Goal: Obtain resource: Obtain resource

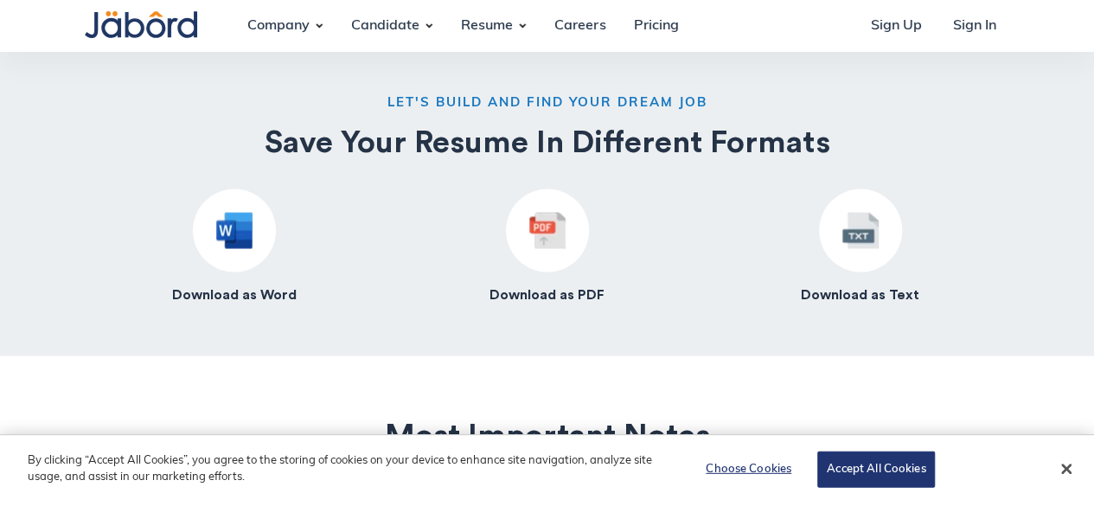
scroll to position [1507, 0]
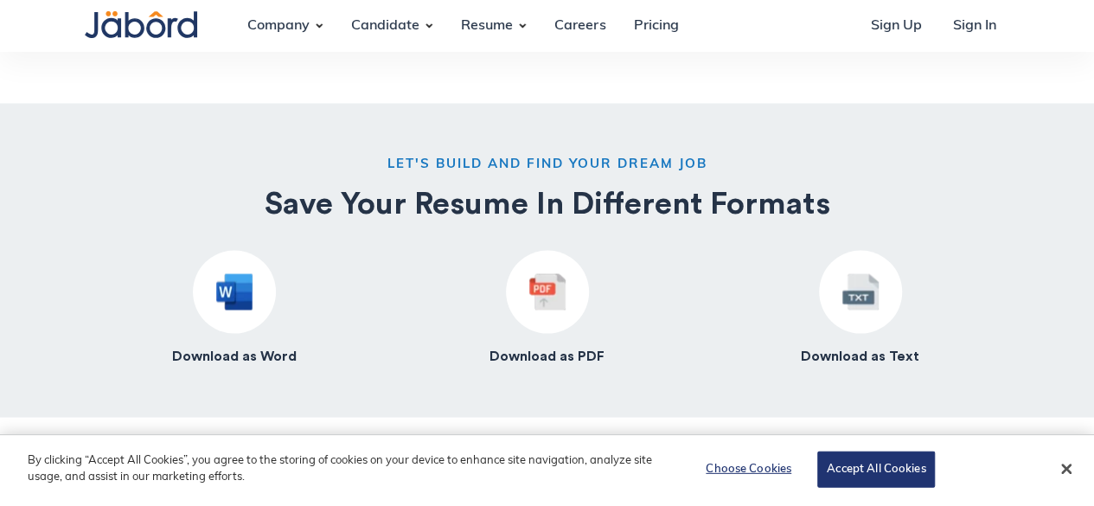
click at [224, 266] on div at bounding box center [234, 291] width 83 height 83
click at [229, 296] on img at bounding box center [234, 291] width 36 height 36
click at [230, 279] on img at bounding box center [234, 291] width 36 height 36
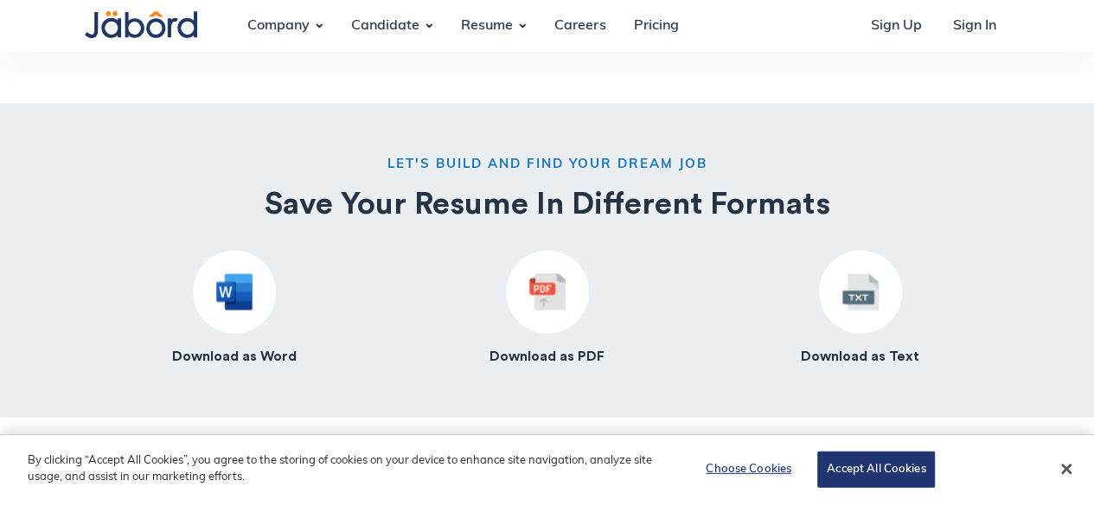
click at [230, 279] on img at bounding box center [234, 291] width 36 height 36
click at [1062, 474] on button "Close" at bounding box center [1067, 469] width 38 height 38
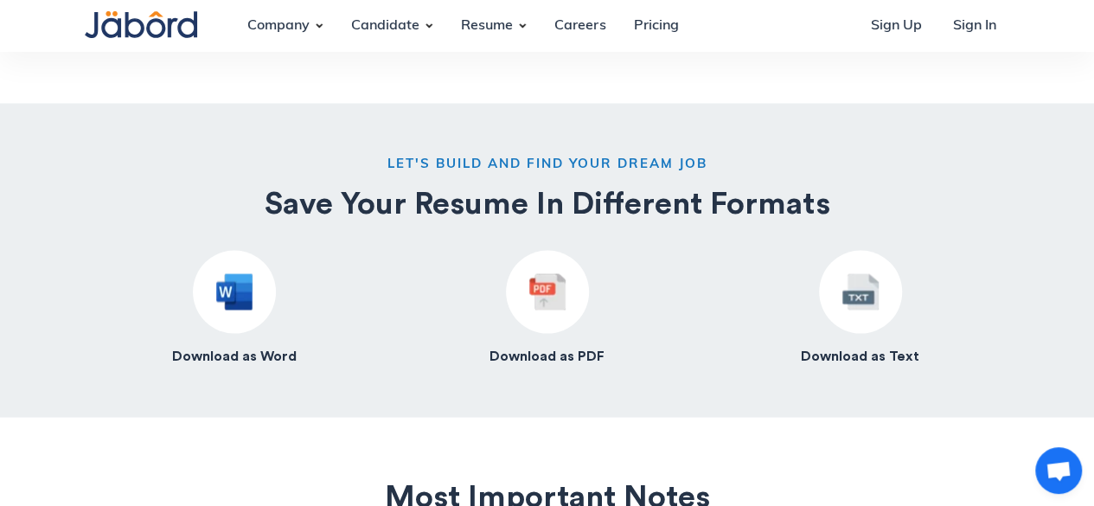
click at [199, 322] on div "Download as Word" at bounding box center [234, 307] width 125 height 115
click at [207, 296] on div at bounding box center [234, 291] width 83 height 83
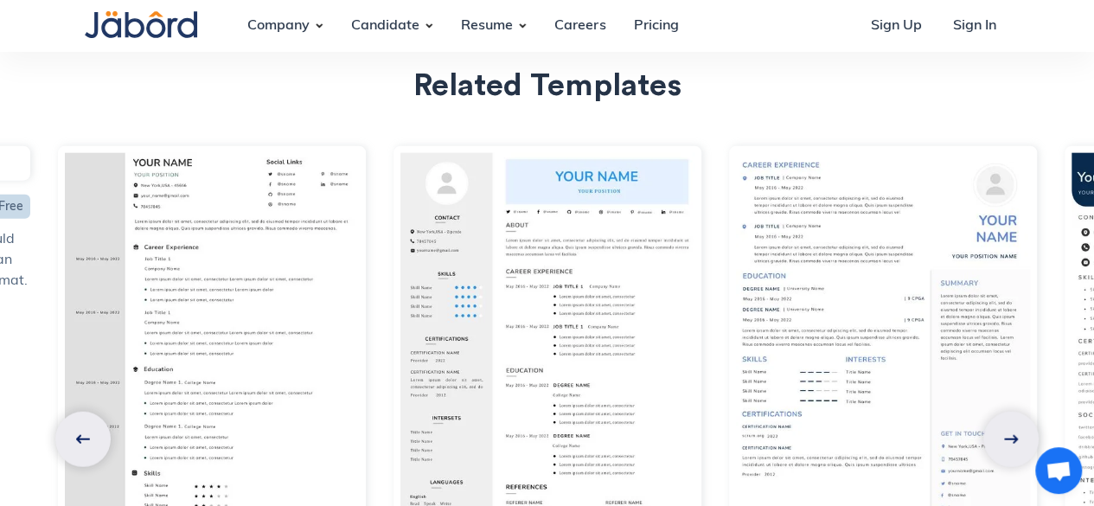
scroll to position [5363, 0]
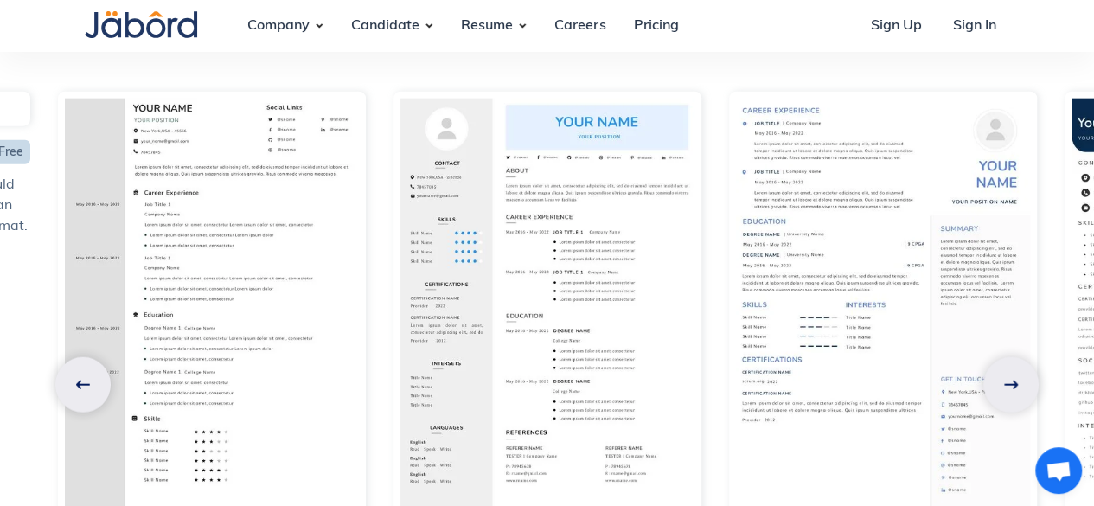
click at [1016, 381] on img at bounding box center [1011, 385] width 14 height 9
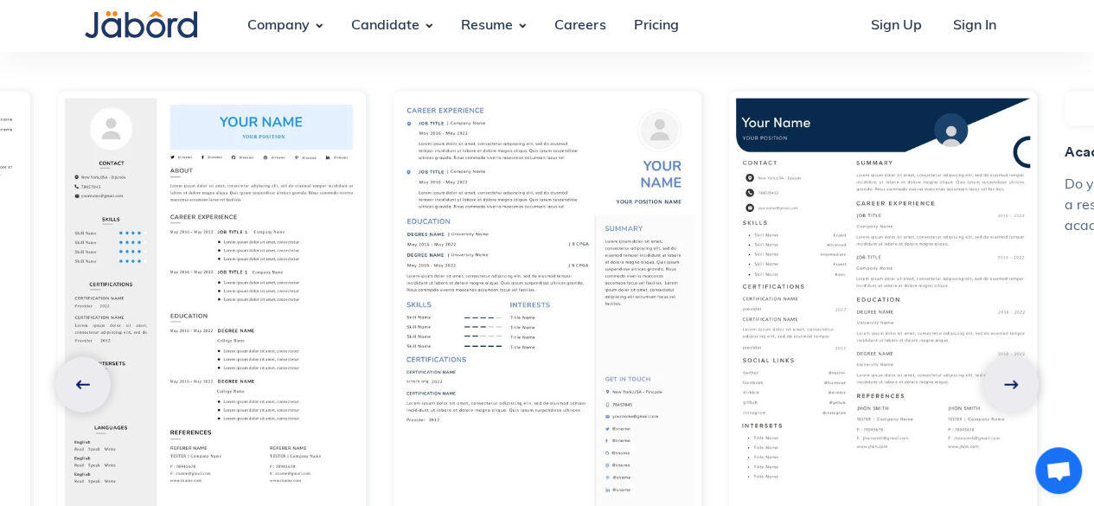
click at [993, 361] on link at bounding box center [1011, 384] width 55 height 55
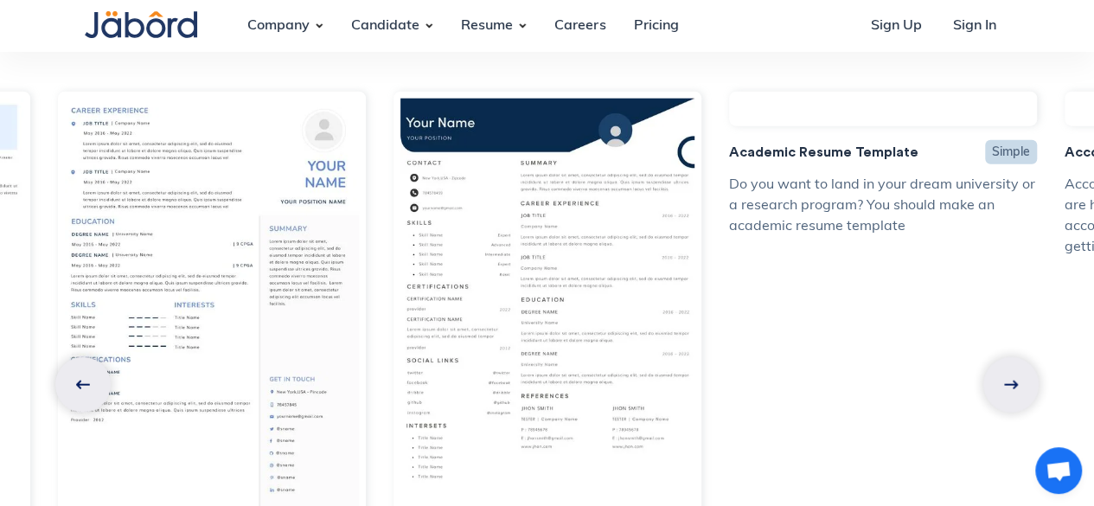
click at [997, 357] on link at bounding box center [1011, 384] width 55 height 55
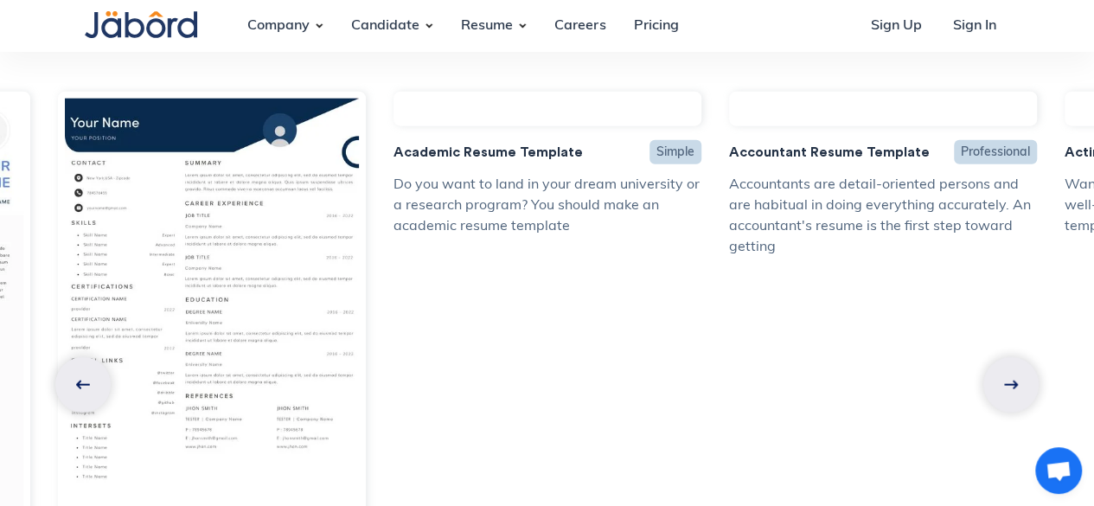
click at [997, 357] on link at bounding box center [1011, 384] width 55 height 55
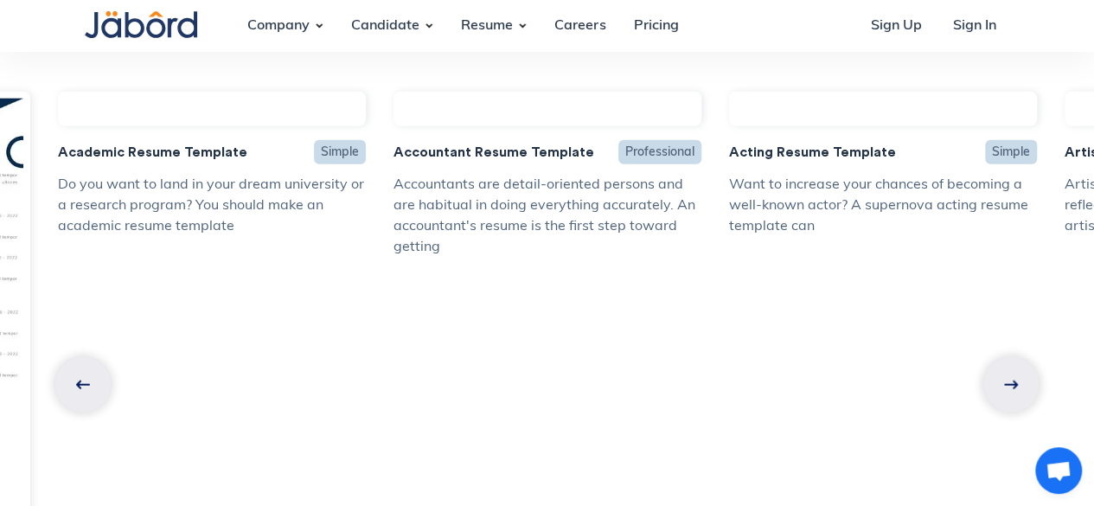
click at [997, 357] on link at bounding box center [1011, 384] width 55 height 55
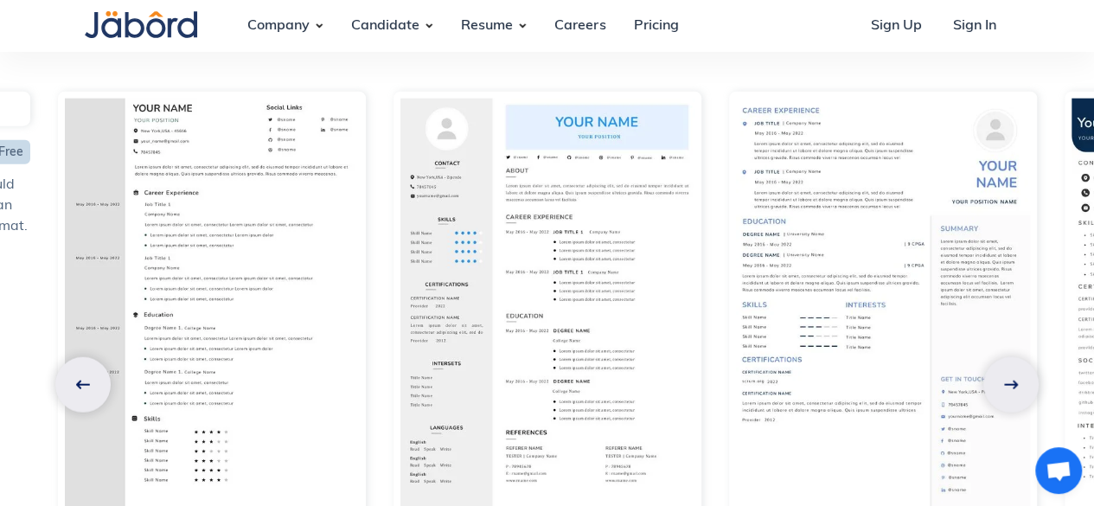
click at [997, 357] on link at bounding box center [1011, 384] width 55 height 55
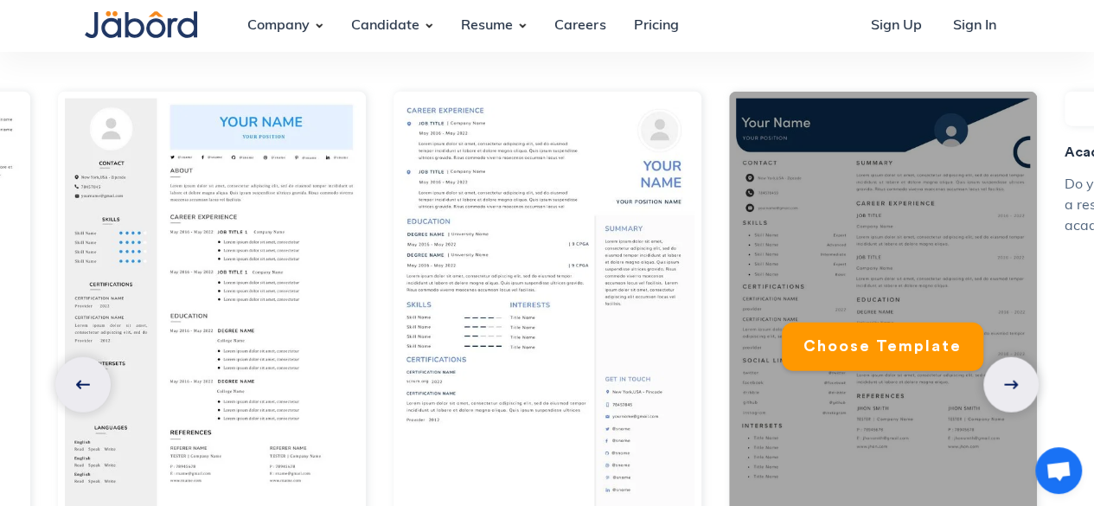
click at [864, 243] on div "Choose Template" at bounding box center [883, 307] width 308 height 430
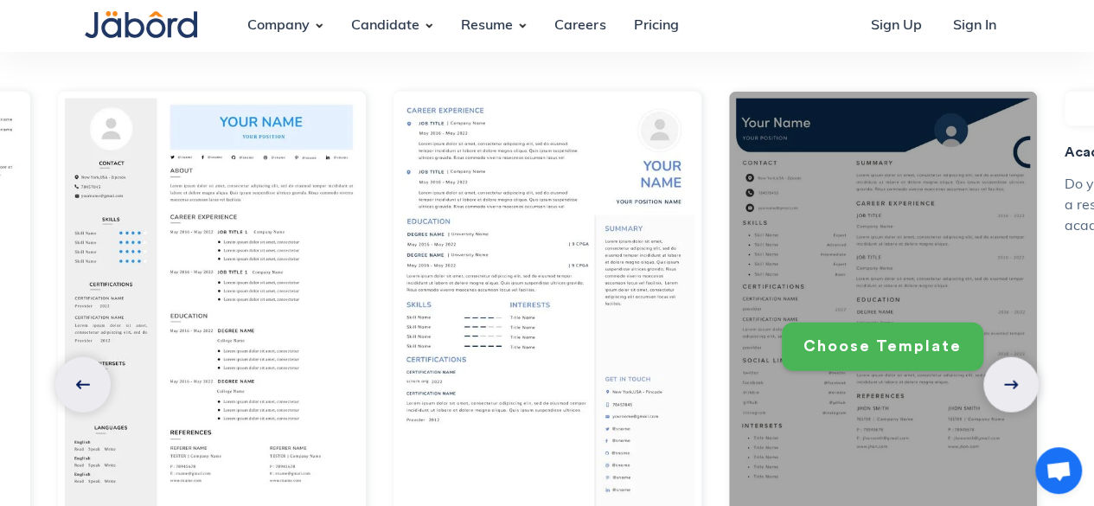
click at [865, 335] on link "Choose Template" at bounding box center [883, 347] width 202 height 48
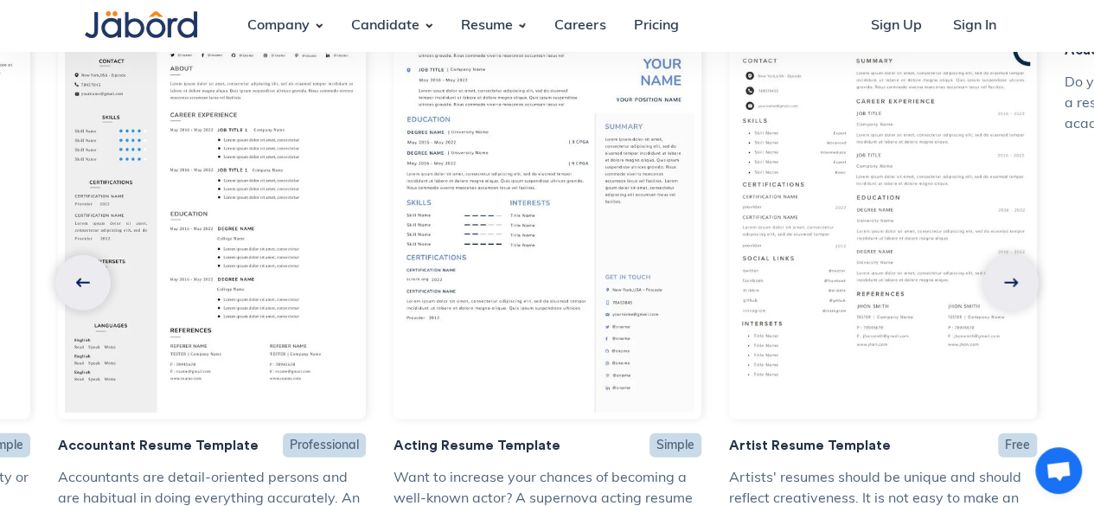
scroll to position [5450, 0]
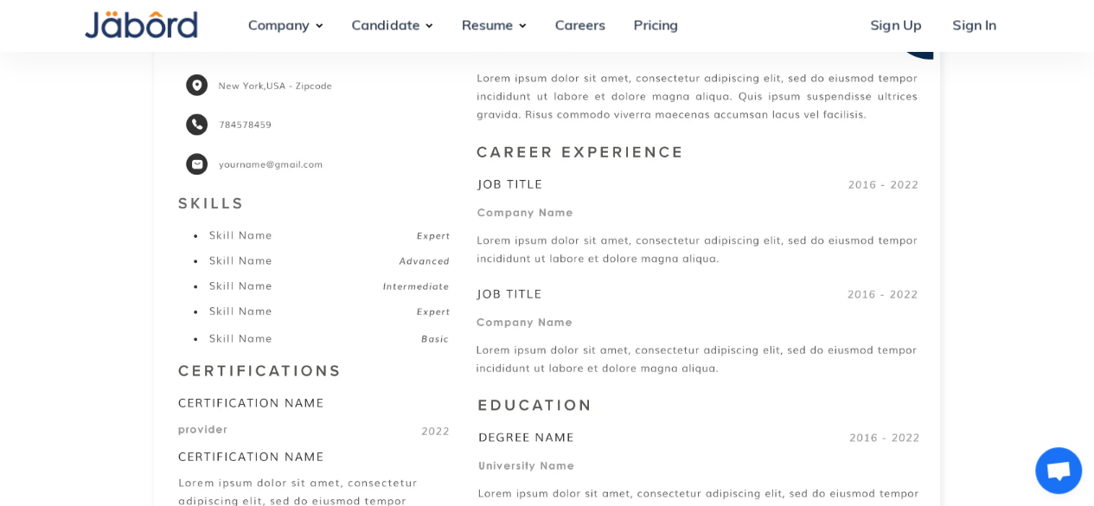
scroll to position [299, 0]
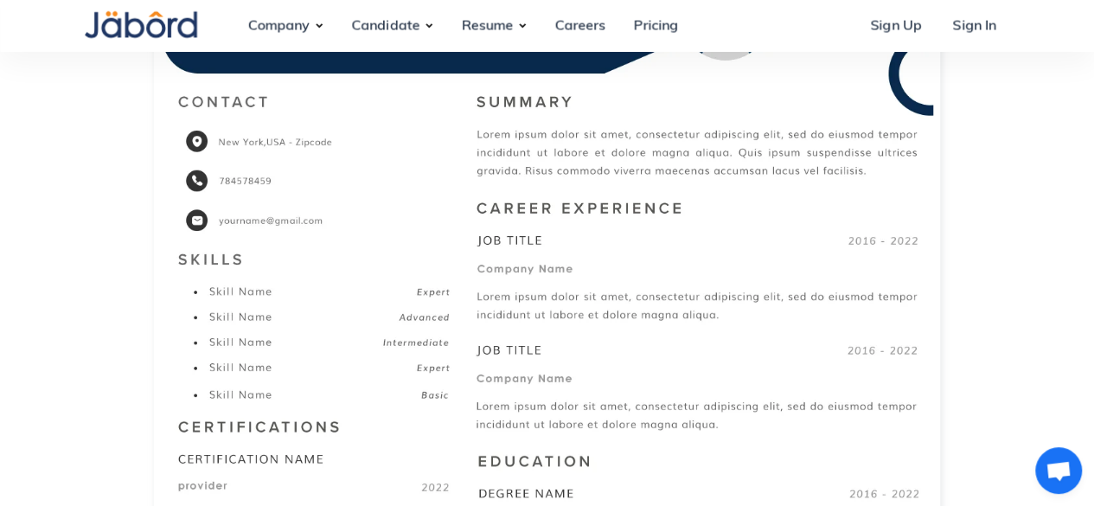
click at [1088, 59] on section "Resume Templates Artist Resume Template Artist Resume Template BUILD YOUR RESUM…" at bounding box center [547, 463] width 1094 height 1525
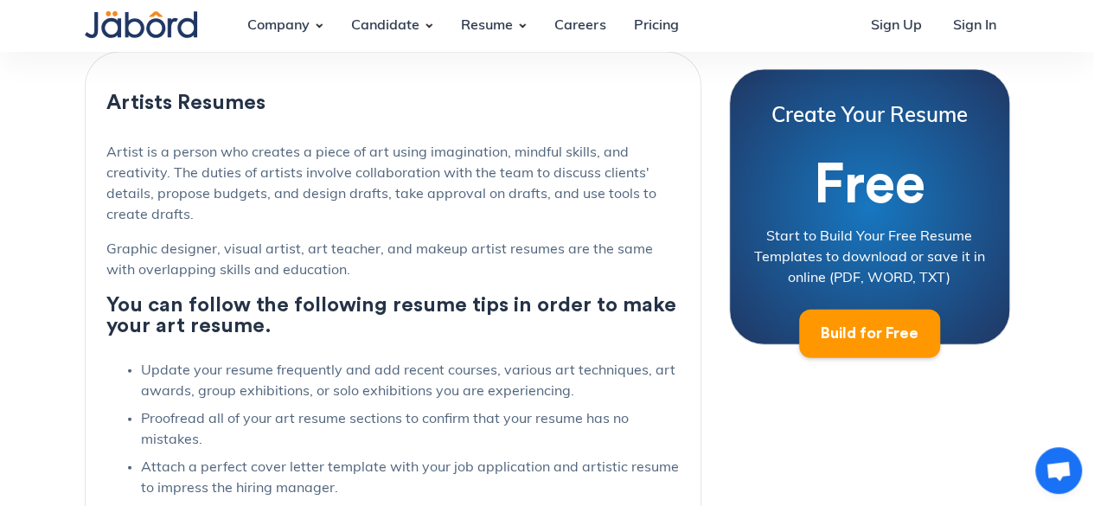
scroll to position [2054, 0]
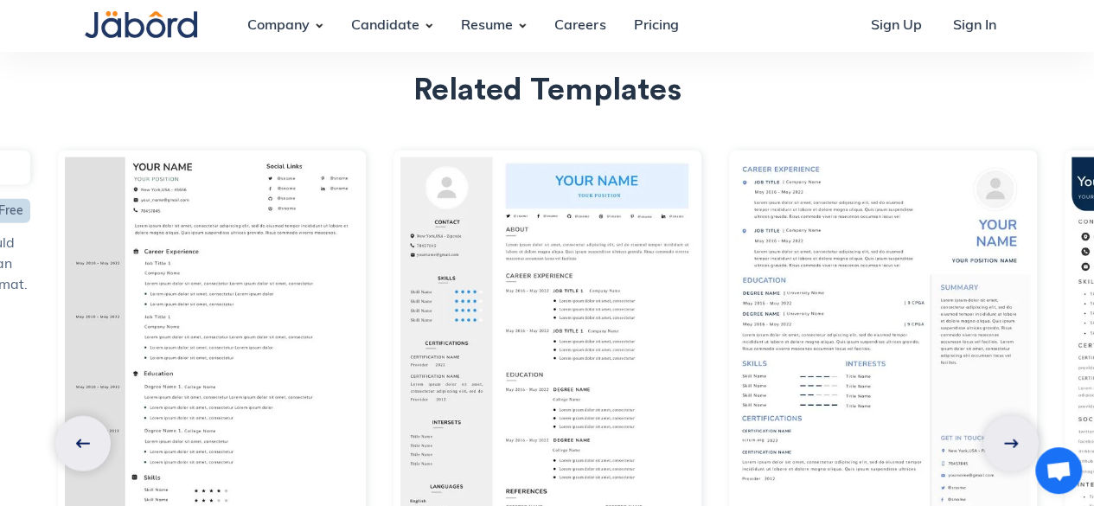
scroll to position [5329, 0]
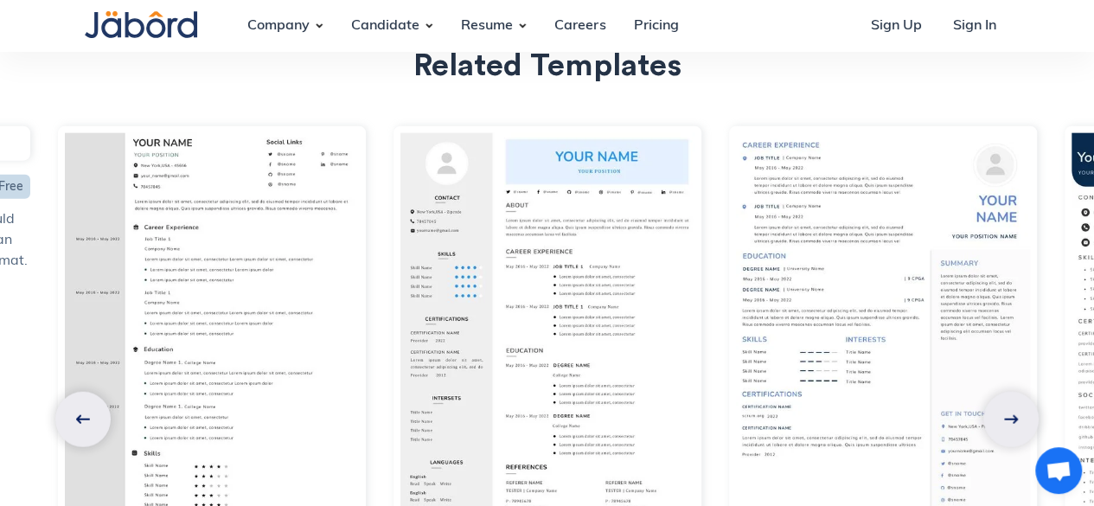
click at [999, 402] on link at bounding box center [1011, 419] width 55 height 55
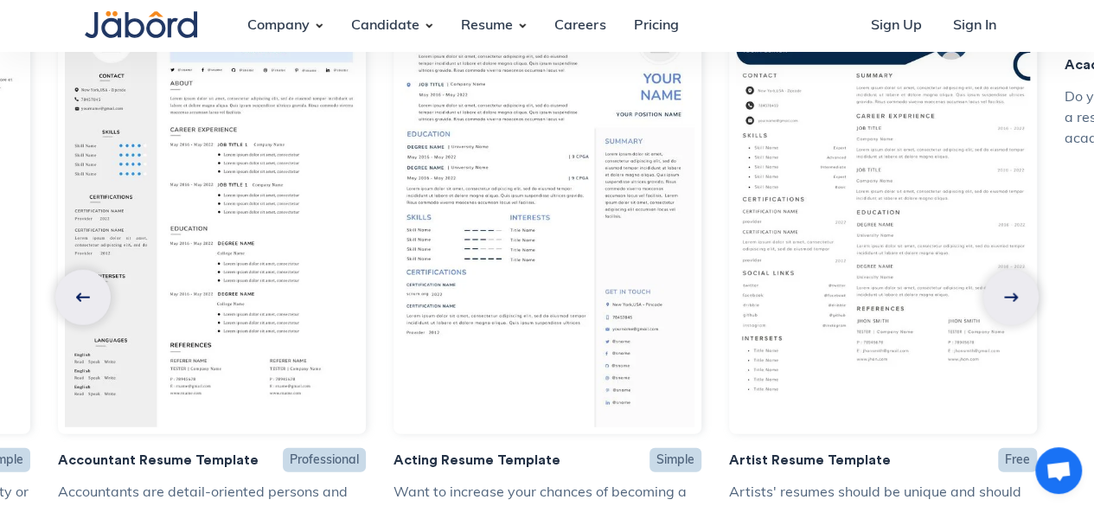
scroll to position [5502, 0]
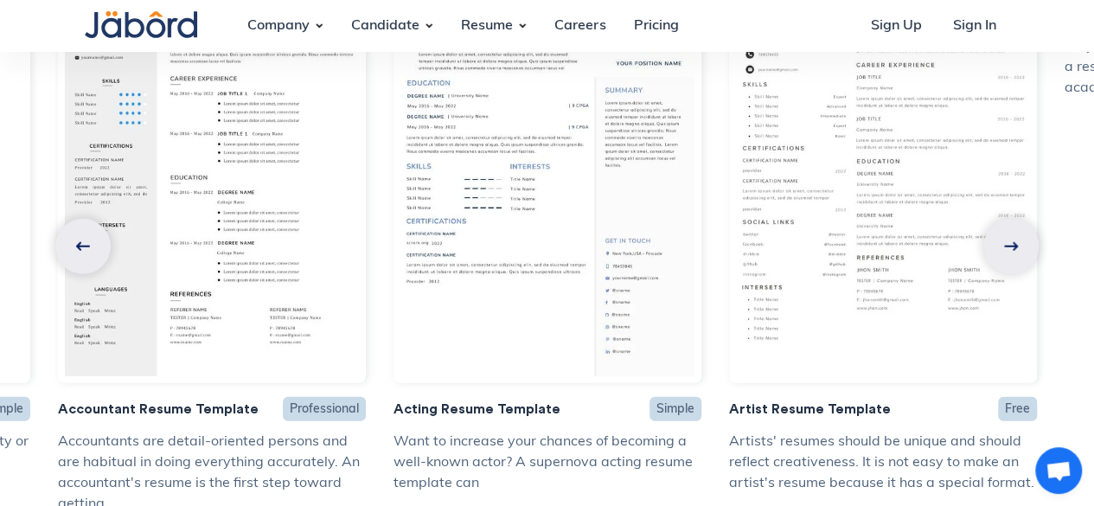
click at [1010, 242] on img at bounding box center [1011, 246] width 14 height 9
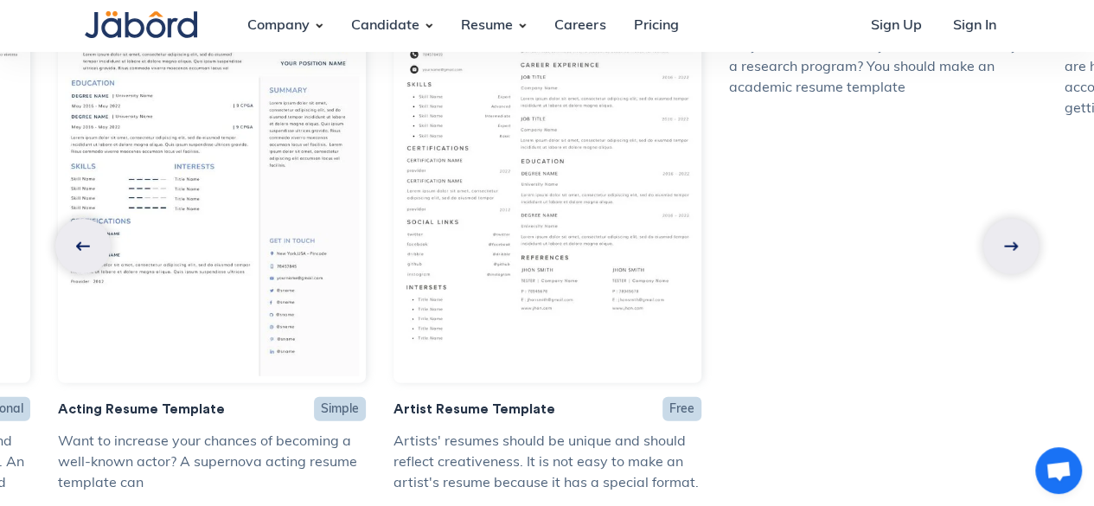
click at [1012, 242] on img at bounding box center [1011, 246] width 14 height 9
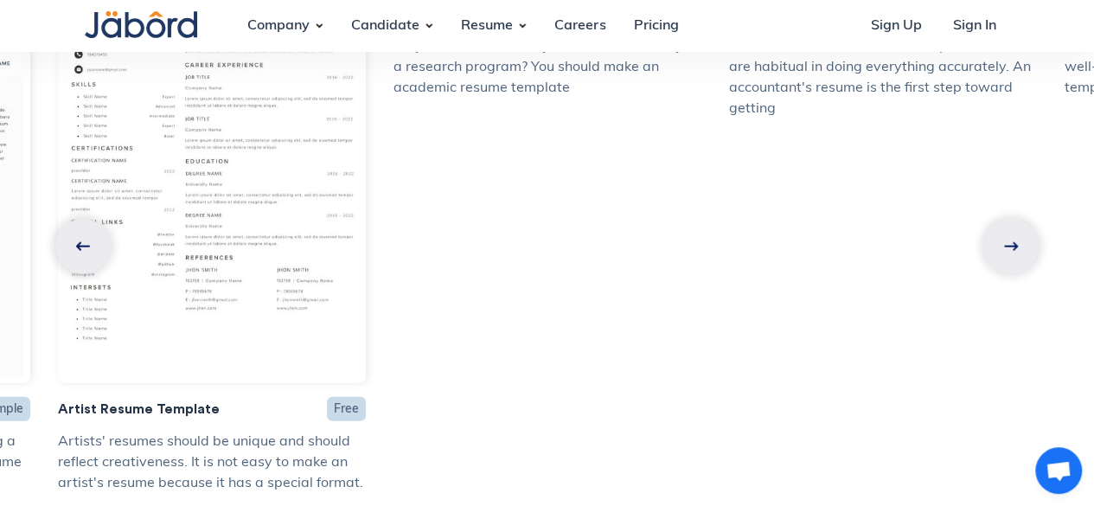
click at [1012, 242] on img at bounding box center [1011, 246] width 14 height 9
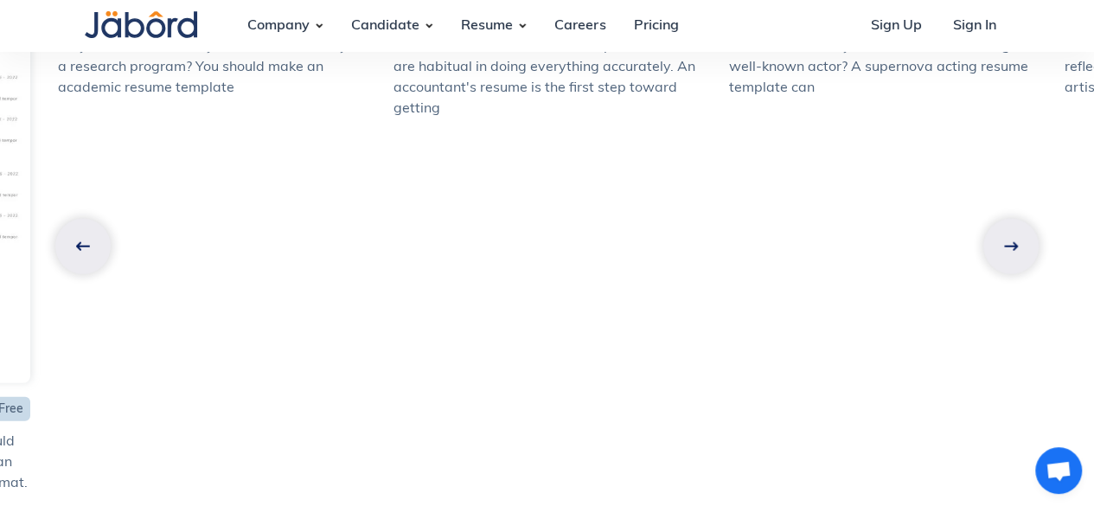
click at [1012, 242] on img at bounding box center [1011, 246] width 14 height 9
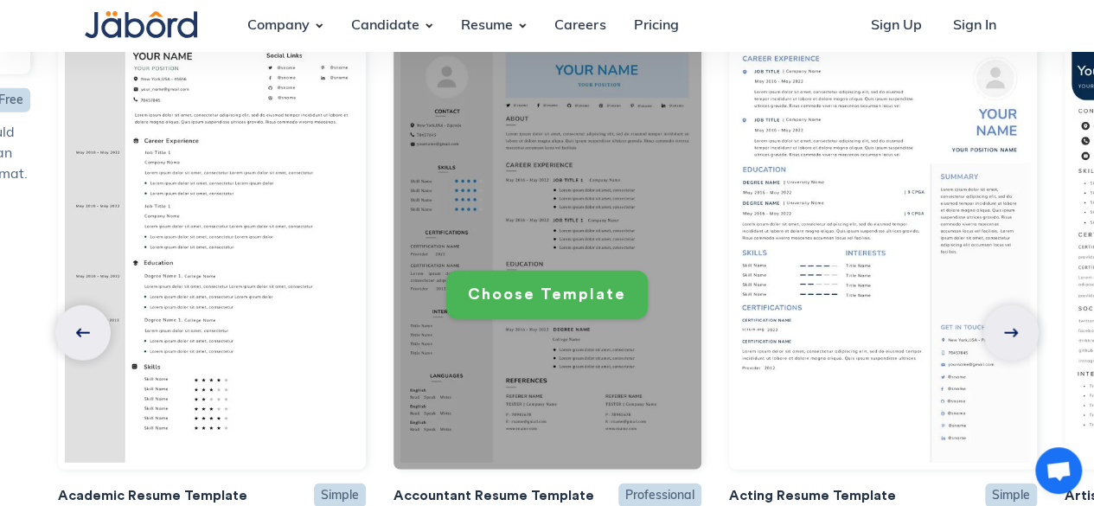
scroll to position [5437, 0]
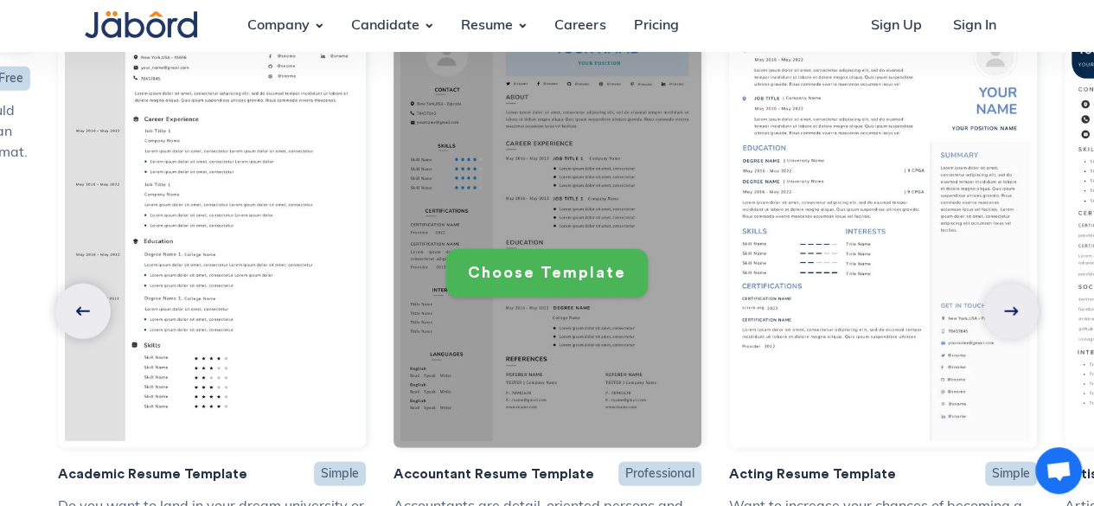
click at [565, 263] on div "Choose Template" at bounding box center [547, 273] width 158 height 20
